Goal: Check status: Check status

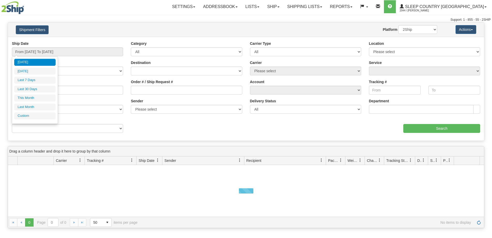
click at [31, 89] on li "Last 30 Days" at bounding box center [34, 89] width 41 height 7
type input "From [DATE] To [DATE]"
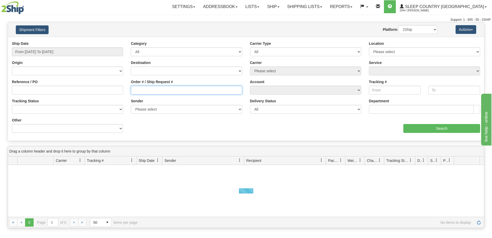
click at [165, 86] on input "Order # / Ship Request #" at bounding box center [186, 90] width 111 height 9
paste input "9000I135650"
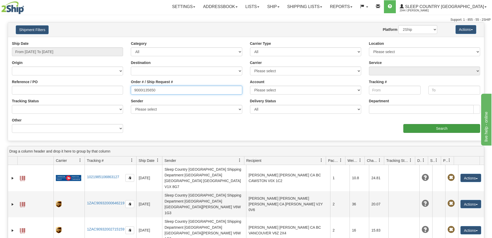
type input "9000I135650"
click at [425, 129] on input "Search" at bounding box center [442, 128] width 77 height 9
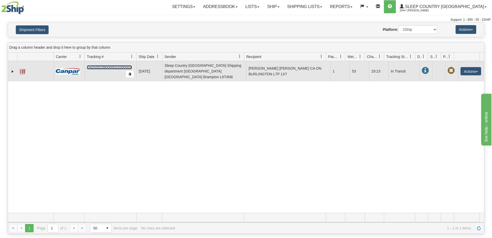
click at [100, 65] on link "D420352380000015300001" at bounding box center [109, 67] width 45 height 4
drag, startPoint x: 86, startPoint y: 68, endPoint x: 127, endPoint y: 68, distance: 40.9
click at [127, 68] on td "D420352380000015300001" at bounding box center [111, 71] width 52 height 20
